Goal: Task Accomplishment & Management: Use online tool/utility

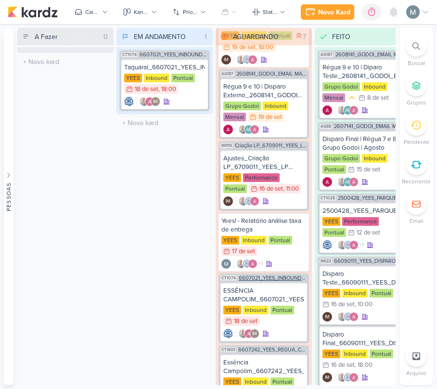
scroll to position [64, 0]
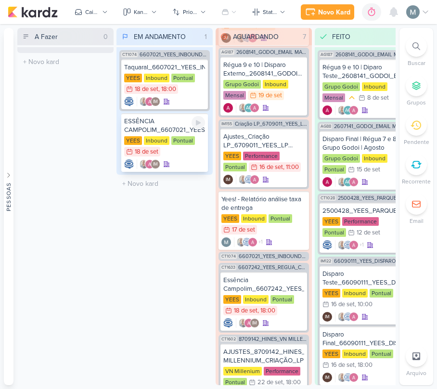
click at [174, 128] on div "ESSÊNCIA CAMPOLIM_6607021_YEES_INBOUND_NOVA_PROPOSTA_RÉGUA_NOVOS_LEADS" at bounding box center [164, 125] width 81 height 17
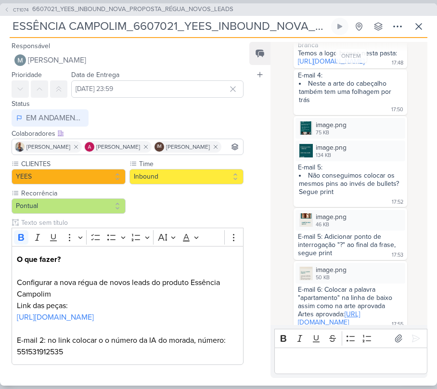
scroll to position [496, 0]
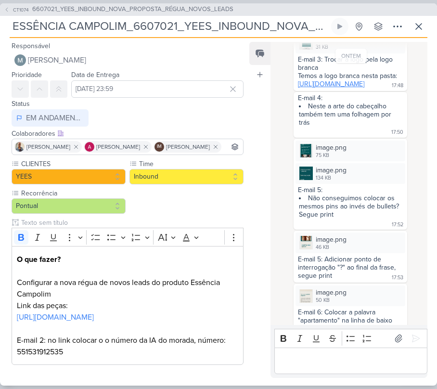
click at [337, 88] on link "[URL][DOMAIN_NAME]" at bounding box center [331, 84] width 66 height 8
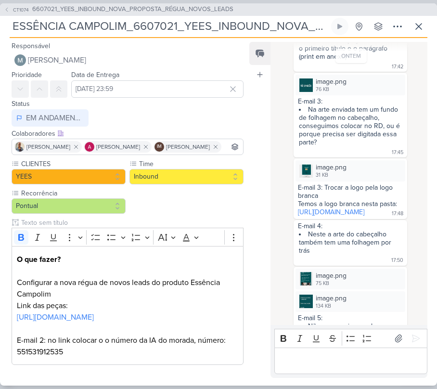
scroll to position [432, 0]
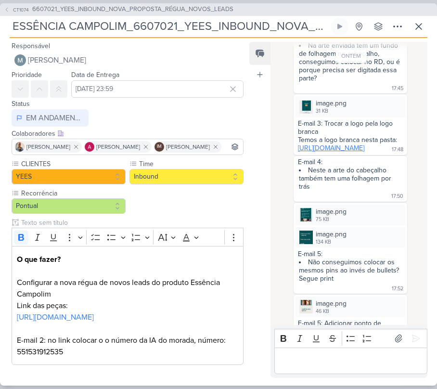
click at [341, 152] on link "[URL][DOMAIN_NAME]" at bounding box center [331, 148] width 66 height 8
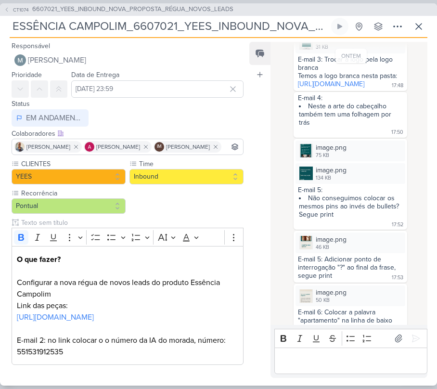
scroll to position [561, 0]
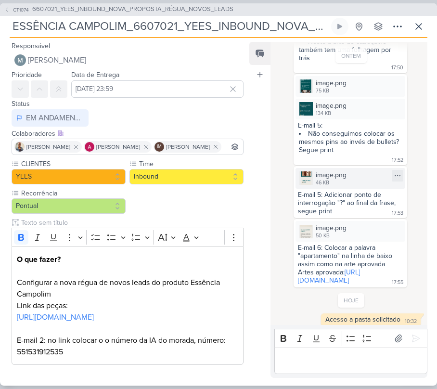
click at [365, 189] on div "image.png 46 KB" at bounding box center [351, 178] width 110 height 21
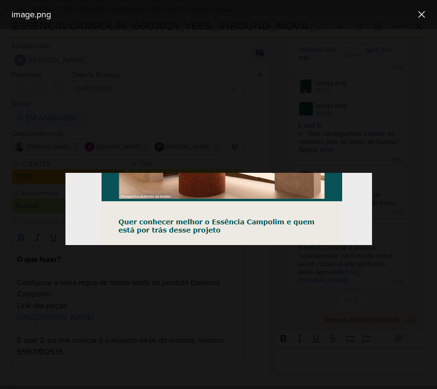
click at [408, 266] on div at bounding box center [218, 209] width 437 height 360
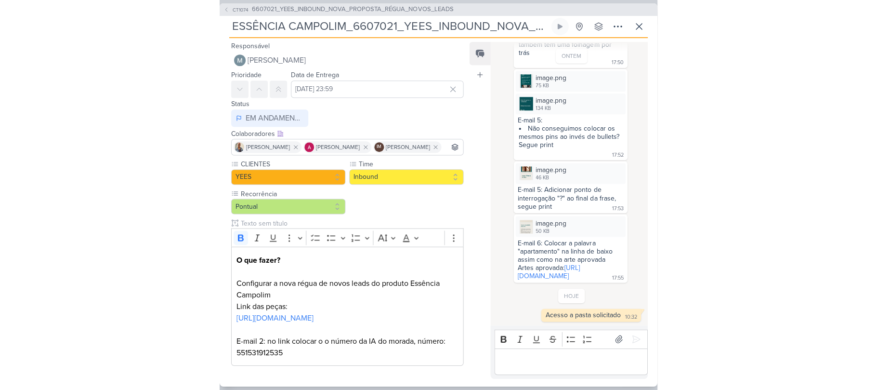
scroll to position [624, 0]
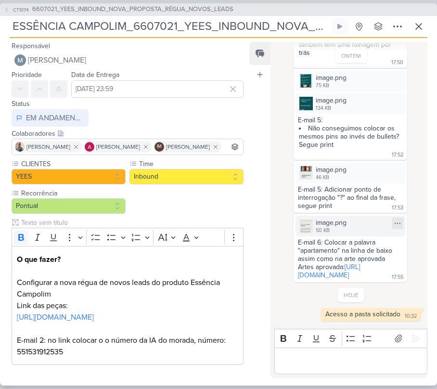
click at [397, 220] on icon at bounding box center [398, 224] width 8 height 8
click at [413, 245] on div "image.png 50 KB Adicionar ao Kard [GEOGRAPHIC_DATA] E-mail 6: Colocar a palavra…" at bounding box center [351, 248] width 146 height 68
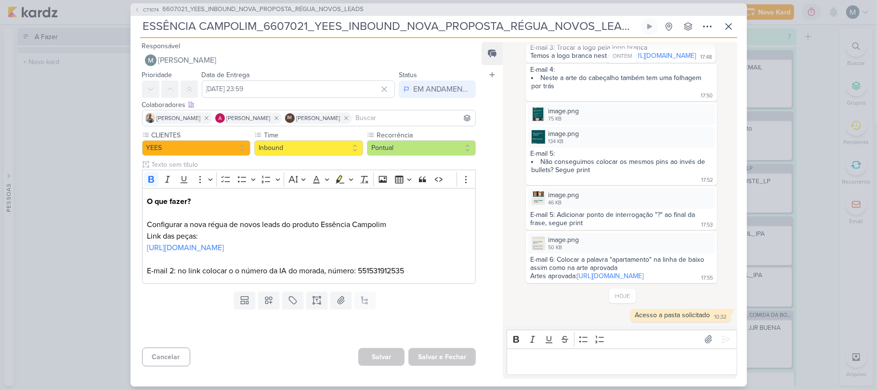
scroll to position [515, 0]
click at [437, 333] on div "Bold Italic Underline Strikethrough Bulleted List Numbered List" at bounding box center [622, 339] width 226 height 18
click at [437, 352] on div "Editor editing area: main" at bounding box center [622, 361] width 230 height 26
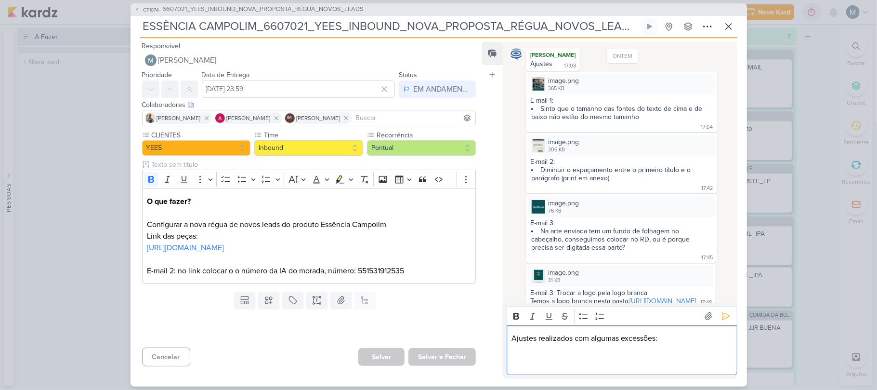
scroll to position [217, 0]
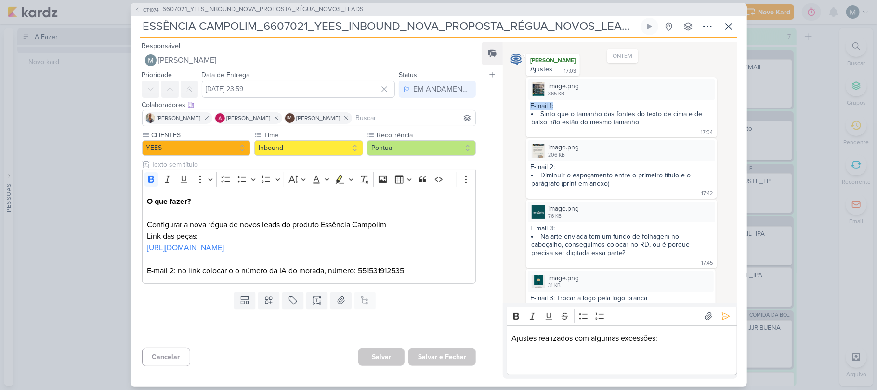
drag, startPoint x: 520, startPoint y: 118, endPoint x: 558, endPoint y: 118, distance: 37.6
click at [437, 118] on div "image.png 365 KB Adicionar ao Kard [GEOGRAPHIC_DATA] E-mail 1: Sinto que o tama…" at bounding box center [623, 107] width 224 height 60
copy div "E-mail 1:"
click at [437, 361] on p "Editor editing area: main" at bounding box center [622, 362] width 220 height 12
click at [437, 340] on p "Ajustes realizados com algumas excessões:" at bounding box center [622, 338] width 220 height 12
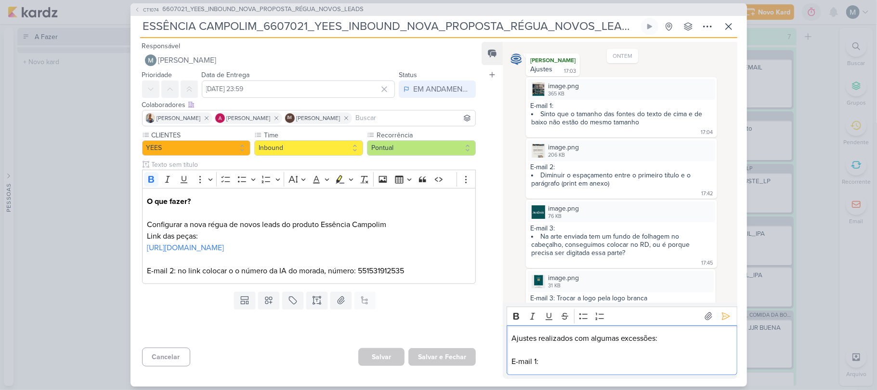
click at [0, 0] on lt-span "exceções" at bounding box center [0, 0] width 0 height 0
click at [437, 357] on p "E-mail 1:" at bounding box center [622, 362] width 220 height 12
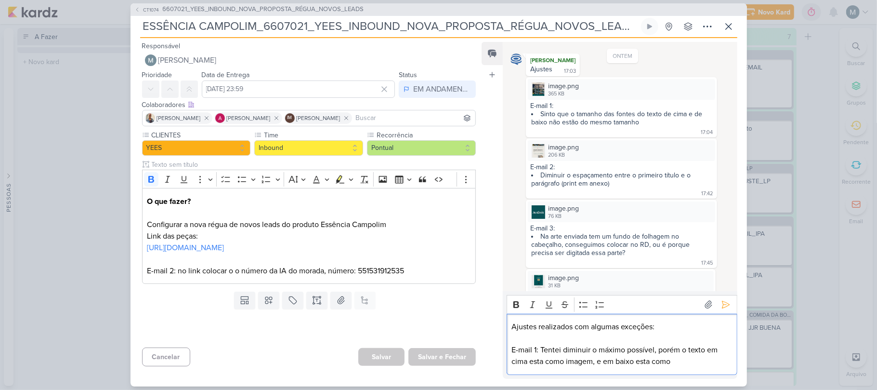
click at [437, 362] on p "E-mail 1: Tentei diminuir o máximo possível, porém o texto em cima esta como im…" at bounding box center [622, 355] width 220 height 23
click at [0, 0] on lt-span "est á" at bounding box center [0, 0] width 0 height 0
click at [437, 362] on p "E-mail 1: Tentei diminuir o máximo possível, porém o texto em cima está como im…" at bounding box center [622, 355] width 220 height 23
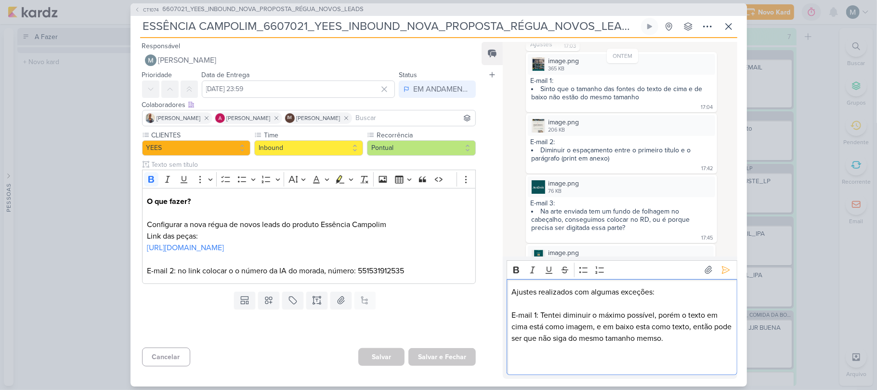
scroll to position [281, 0]
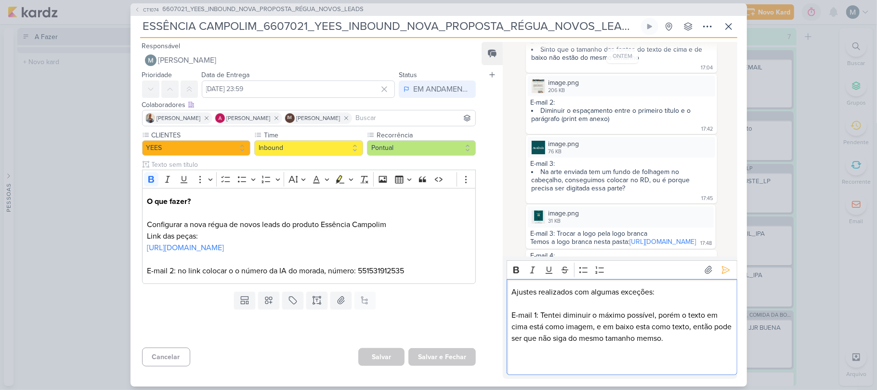
click at [437, 168] on div "E-mail 3:" at bounding box center [621, 163] width 182 height 8
copy div "E-mail 3:"
click at [437, 369] on div "Ajustes realizados com algumas exceções: E-mail 1: Tentei diminuir o máximo pos…" at bounding box center [622, 327] width 230 height 96
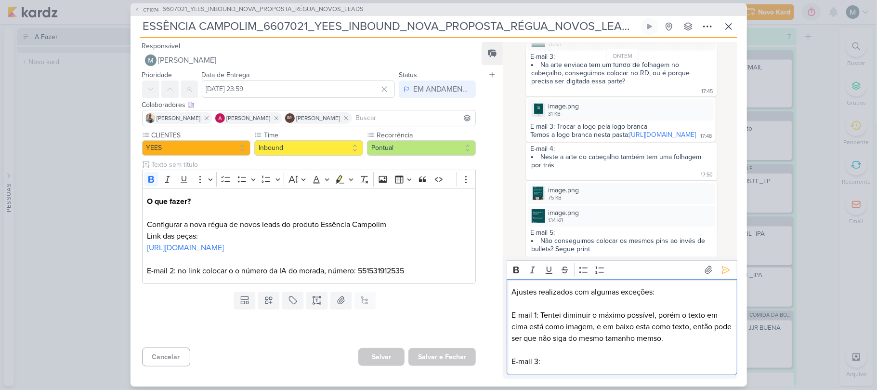
scroll to position [410, 0]
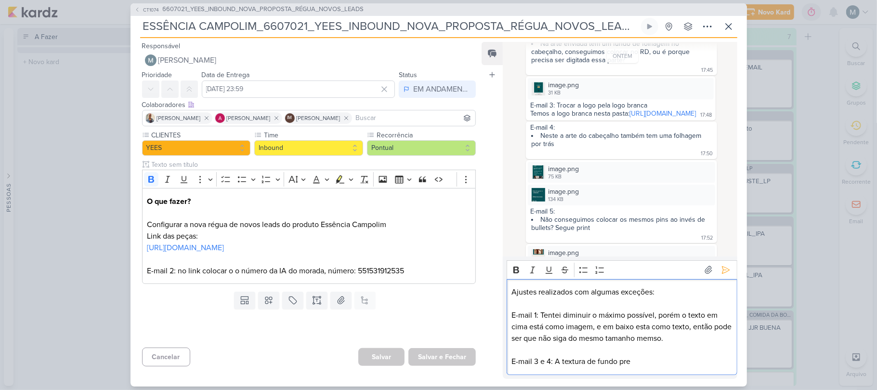
click at [437, 335] on p "E-mail 1: Tentei diminuir o máximo possível, porém o texto em cima está como im…" at bounding box center [622, 326] width 220 height 35
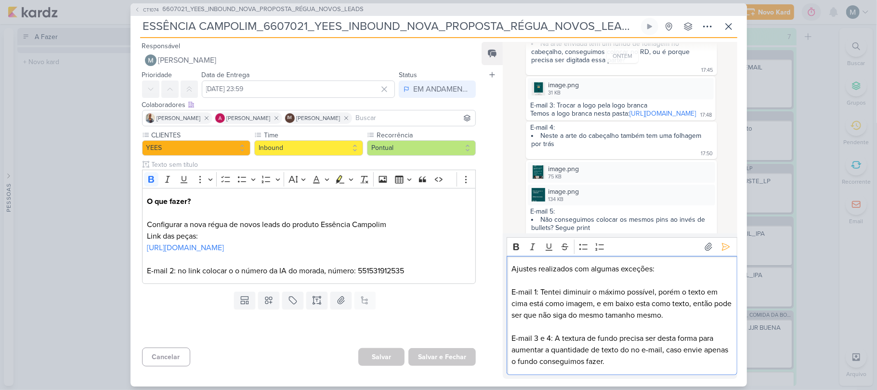
click at [437, 345] on p "E-mail 3 e 4: A textura de fundo precisa ser desta forma para aumentar a quanti…" at bounding box center [622, 349] width 220 height 35
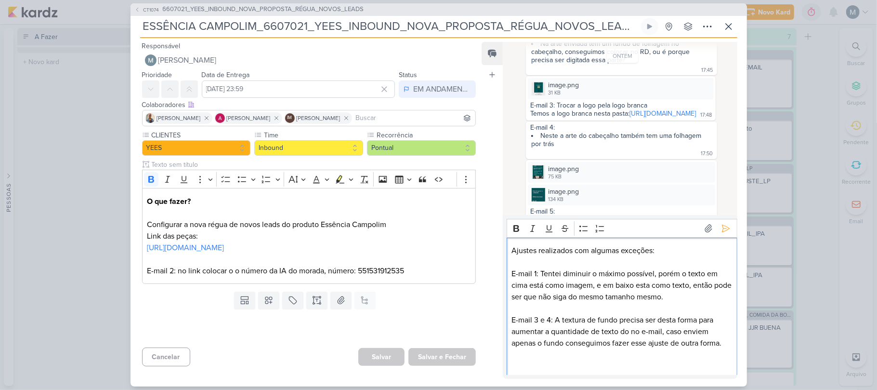
scroll to position [474, 0]
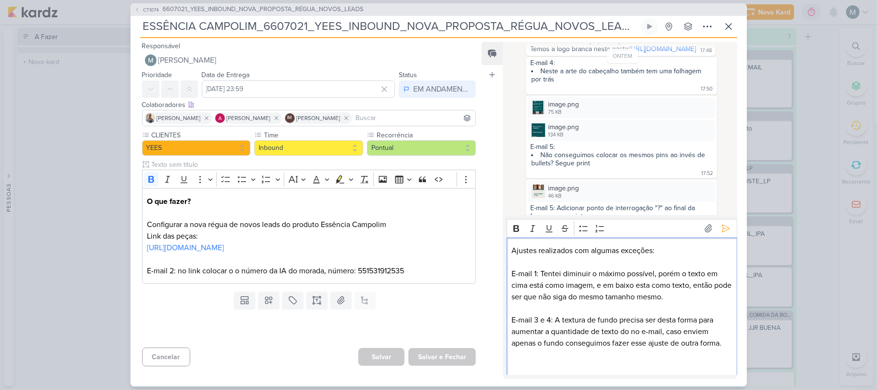
click at [437, 151] on div "E-mail 5:" at bounding box center [621, 147] width 182 height 8
copy div "E-mail 5:"
click at [437, 376] on div "Rich Text Editor Bold Italic Underline Strikethrough Bulleted List Numbered Lis…" at bounding box center [620, 297] width 234 height 164
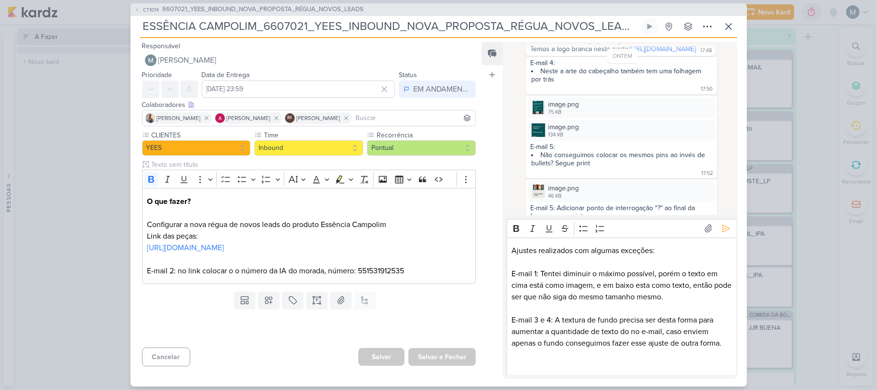
click at [437, 368] on p "Editor editing area: main" at bounding box center [622, 366] width 220 height 12
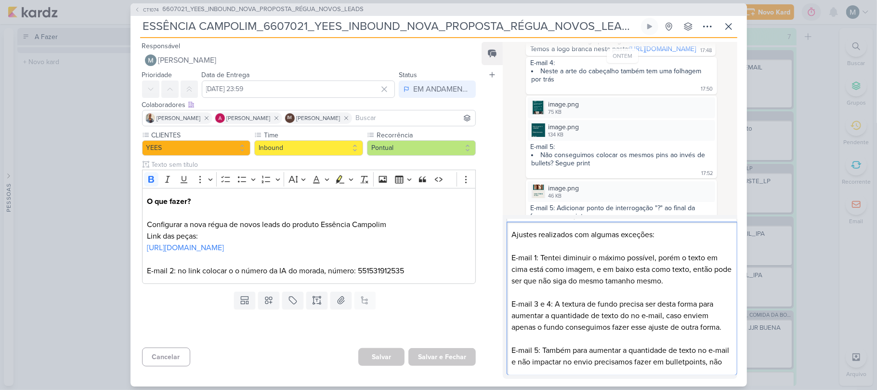
click at [437, 361] on p "E-mail 5: Também para aumentar a quantidade de texto no e-mail e não impactar n…" at bounding box center [622, 355] width 220 height 23
click at [0, 0] on lt-span "blueprints" at bounding box center [0, 0] width 0 height 0
click at [437, 337] on p "Editor editing area: main" at bounding box center [622, 339] width 220 height 12
click at [437, 353] on p "E-mail 5: Também para aumentar a quantidade de texto no e-mail e não impactar n…" at bounding box center [622, 355] width 220 height 23
click at [437, 361] on p "E-mail 5: Também para aumentar a quantidade de texto no e-mail e não impactar n…" at bounding box center [622, 355] width 220 height 23
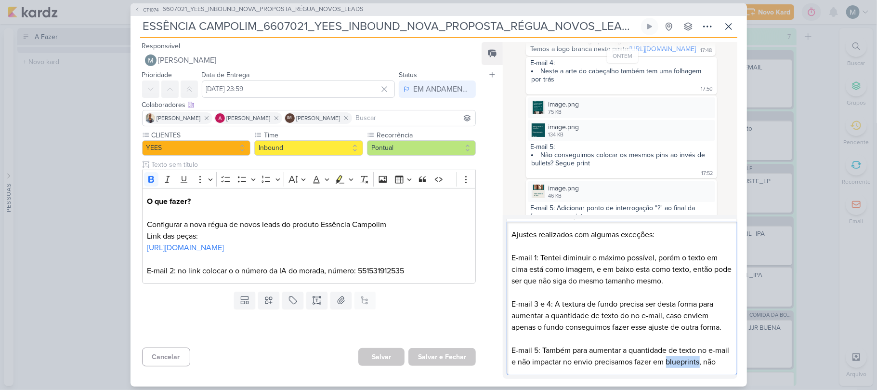
click at [437, 361] on p "E-mail 5: Também para aumentar a quantidade de texto no e-mail e não impactar n…" at bounding box center [622, 355] width 220 height 23
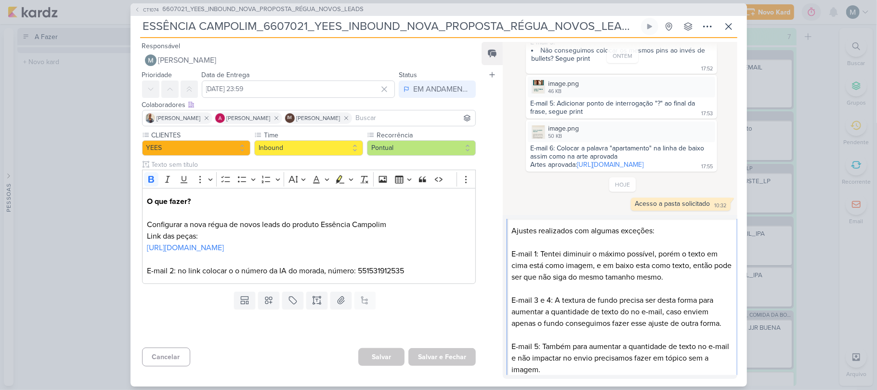
scroll to position [625, 0]
click at [437, 374] on p "E-mail 5: Também para aumentar a quantidade de texto no e-mail e não impactar n…" at bounding box center [622, 358] width 220 height 35
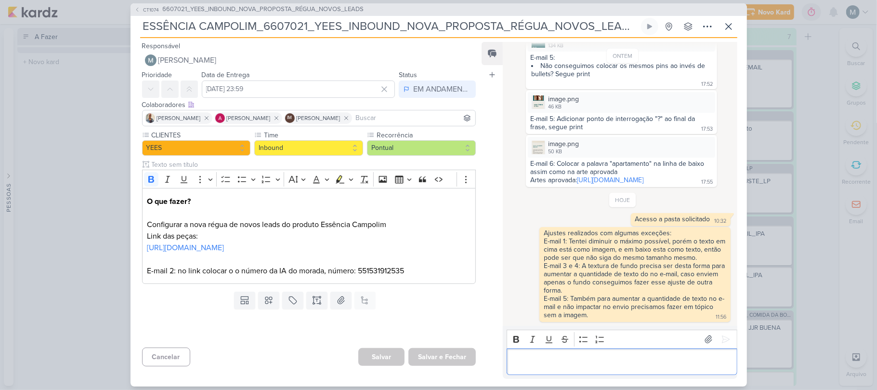
scroll to position [613, 0]
click at [437, 352] on div "Editor editing area: main" at bounding box center [622, 361] width 230 height 26
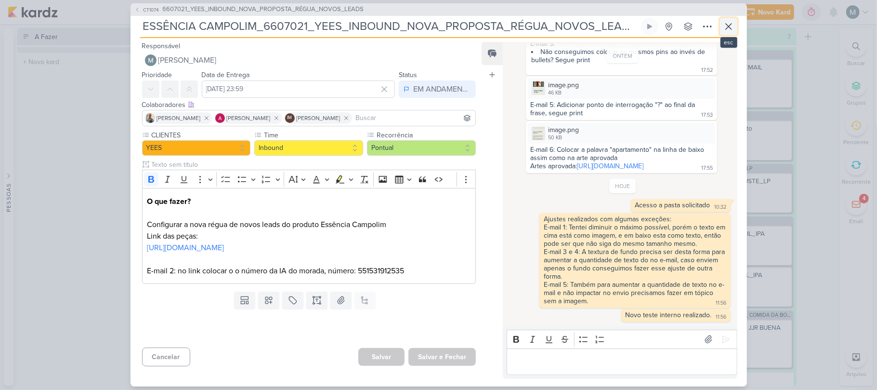
click at [437, 26] on button at bounding box center [728, 26] width 17 height 17
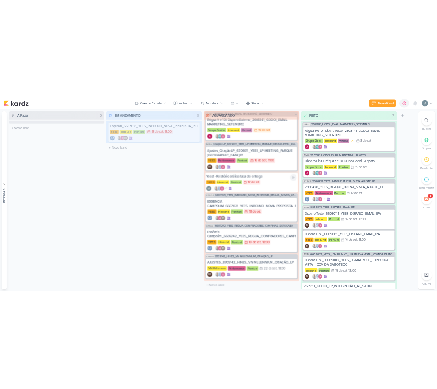
scroll to position [60, 0]
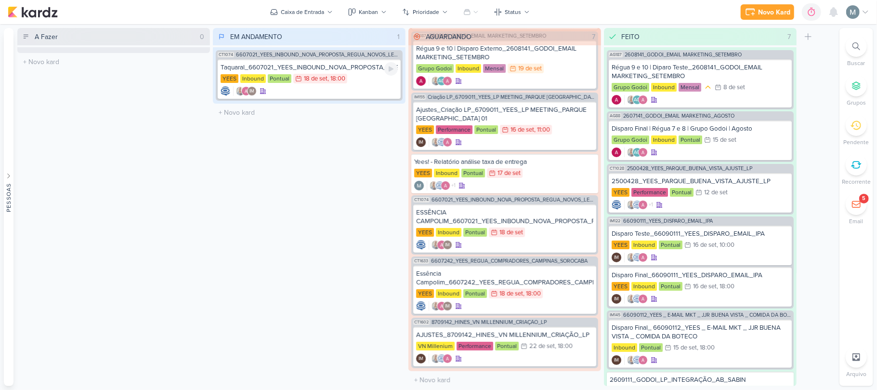
click at [320, 91] on div "IM" at bounding box center [309, 91] width 177 height 10
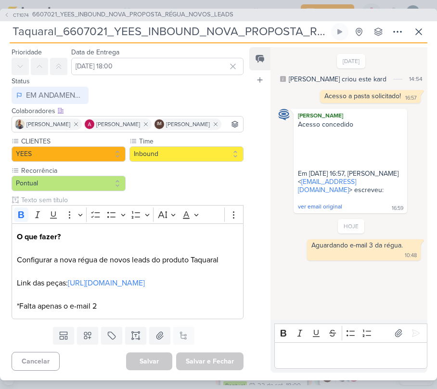
scroll to position [66, 0]
click at [139, 278] on link "[URL][DOMAIN_NAME]" at bounding box center [106, 283] width 77 height 10
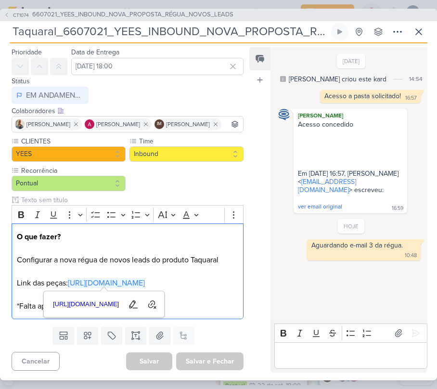
click at [333, 360] on p "Editor editing area: main" at bounding box center [350, 356] width 143 height 12
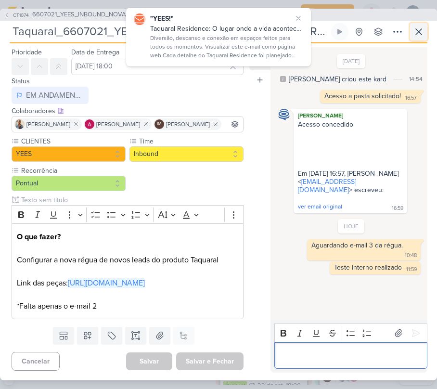
click at [423, 31] on icon at bounding box center [419, 32] width 12 height 12
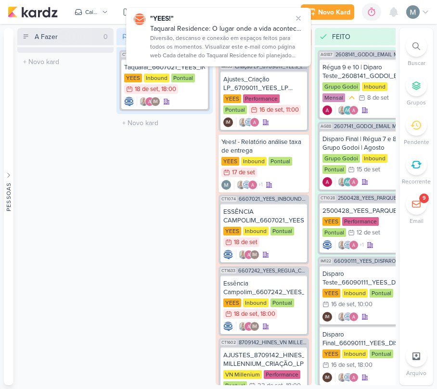
click at [160, 160] on div "EM ANDAMENTO 1 Mover Para Esquerda Mover Para Direita [GEOGRAPHIC_DATA] CT1074 …" at bounding box center [165, 206] width 96 height 357
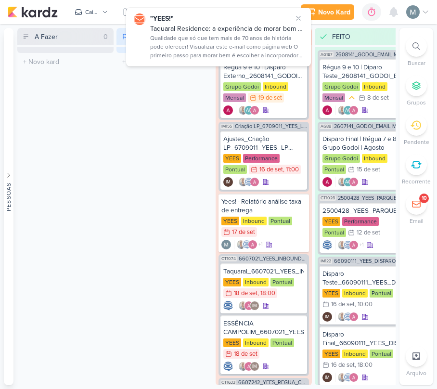
scroll to position [25, 0]
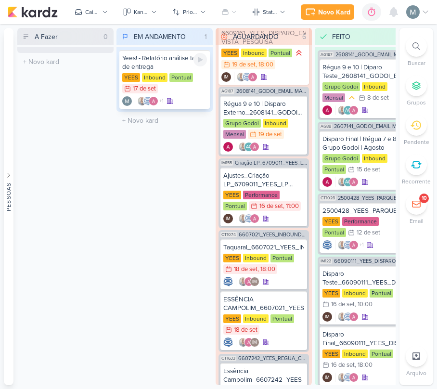
click at [189, 89] on div "YEES Inbound Pontual 17/9 [DATE]" at bounding box center [164, 83] width 85 height 21
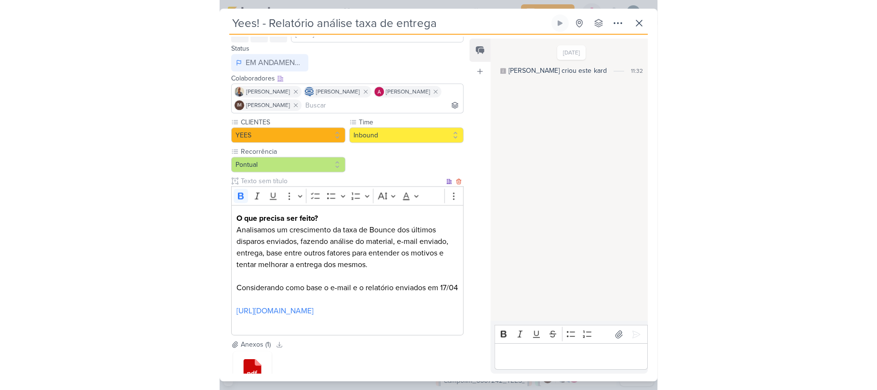
scroll to position [147, 0]
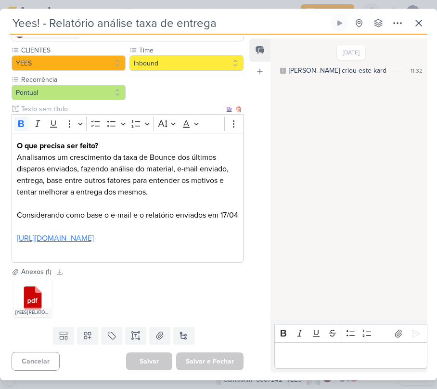
click at [94, 234] on link "[URL][DOMAIN_NAME]" at bounding box center [55, 239] width 77 height 10
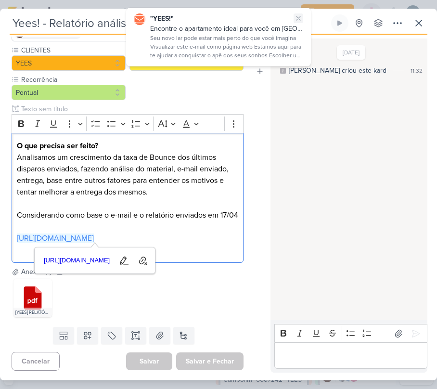
click at [298, 16] on icon at bounding box center [299, 18] width 8 height 8
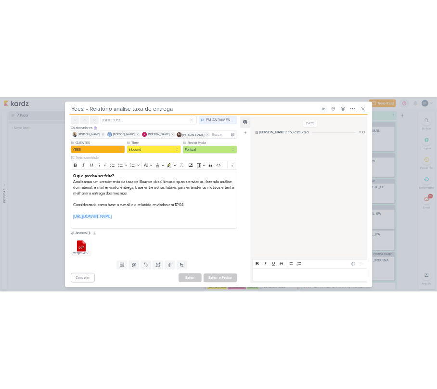
scroll to position [54, 0]
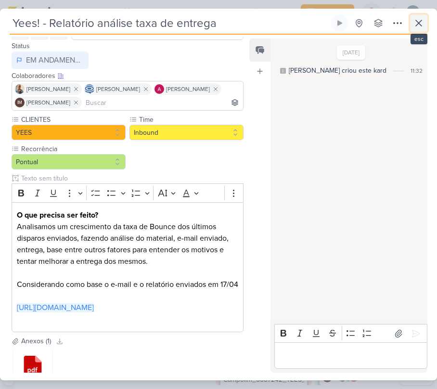
click at [421, 27] on icon at bounding box center [419, 23] width 12 height 12
